Goal: Find specific fact: Find specific fact

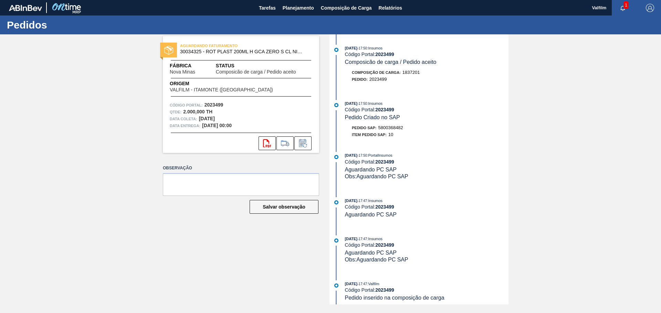
click at [388, 127] on span "5800368482" at bounding box center [390, 127] width 25 height 5
copy span "5800368482"
